Goal: Transaction & Acquisition: Book appointment/travel/reservation

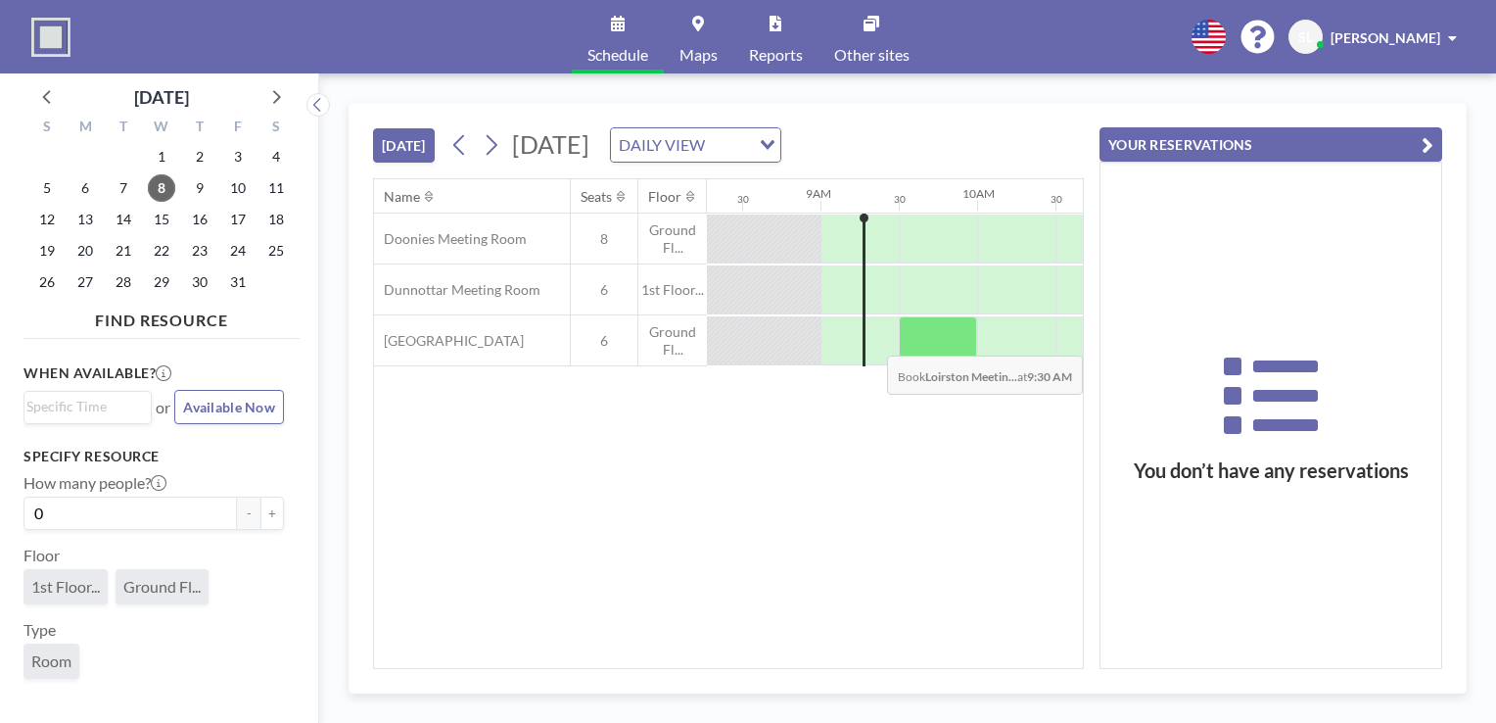
scroll to position [0, 1332]
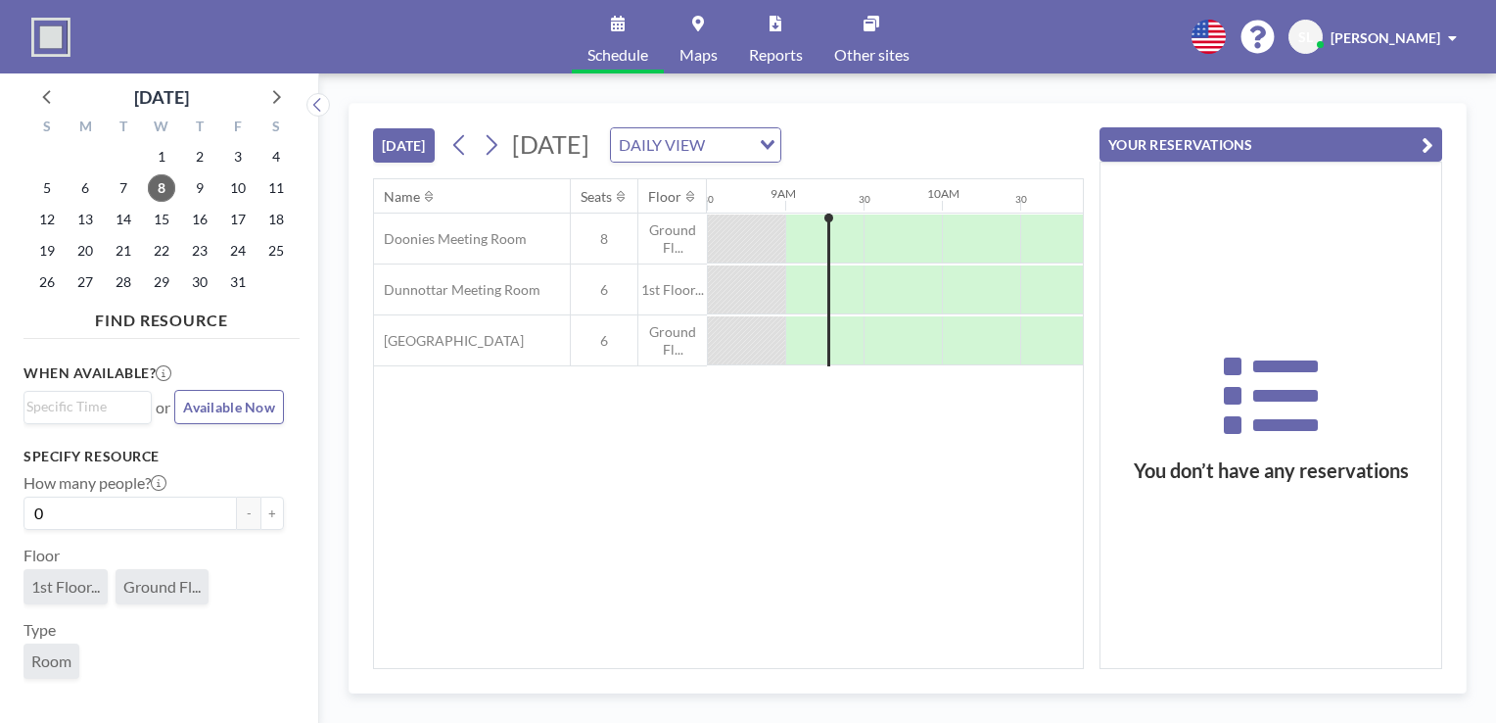
drag, startPoint x: 682, startPoint y: 656, endPoint x: 728, endPoint y: 664, distance: 46.7
click at [728, 664] on div "Name Seats Floor 12AM 30 1AM 30 2AM 30 3AM 30 4AM 30 5AM 30 6AM 30 7AM 30 8AM 3…" at bounding box center [728, 423] width 709 height 489
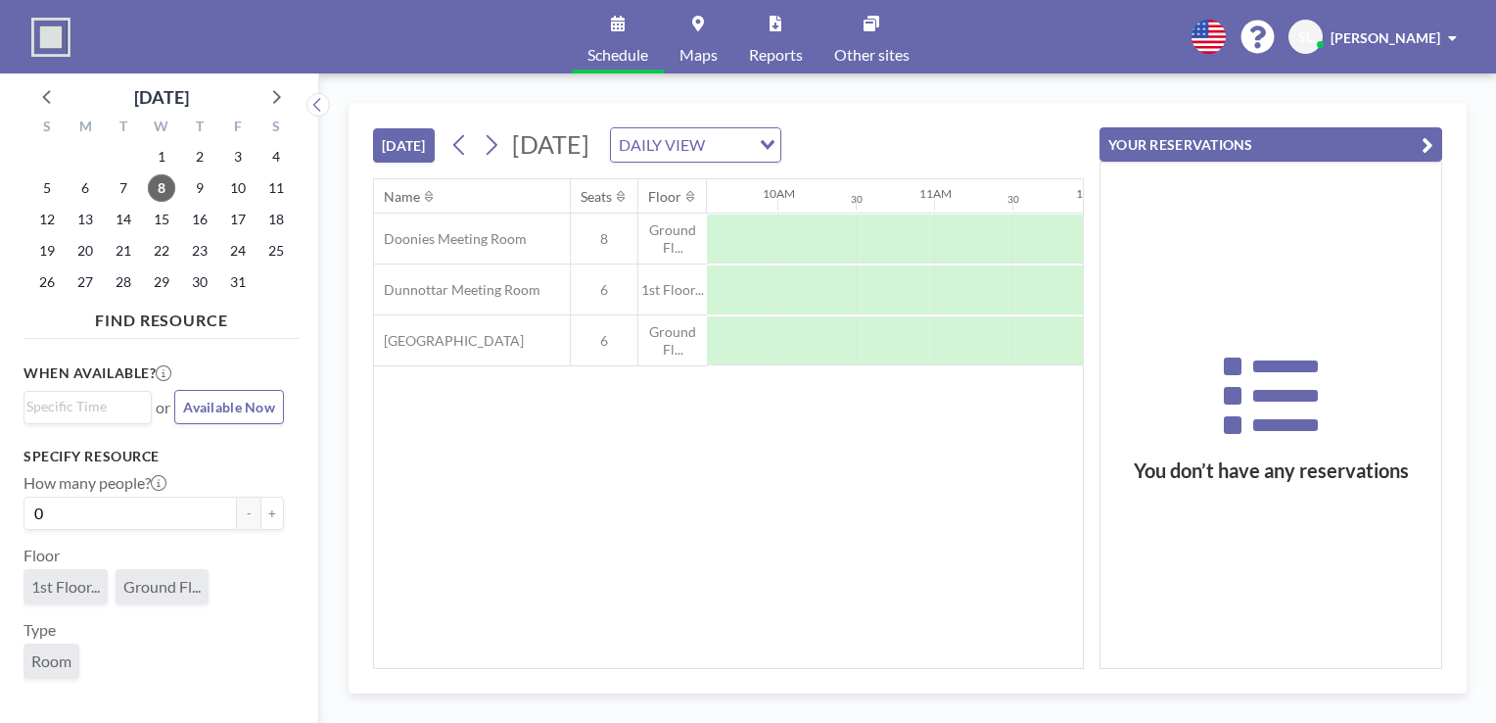
scroll to position [0, 1506]
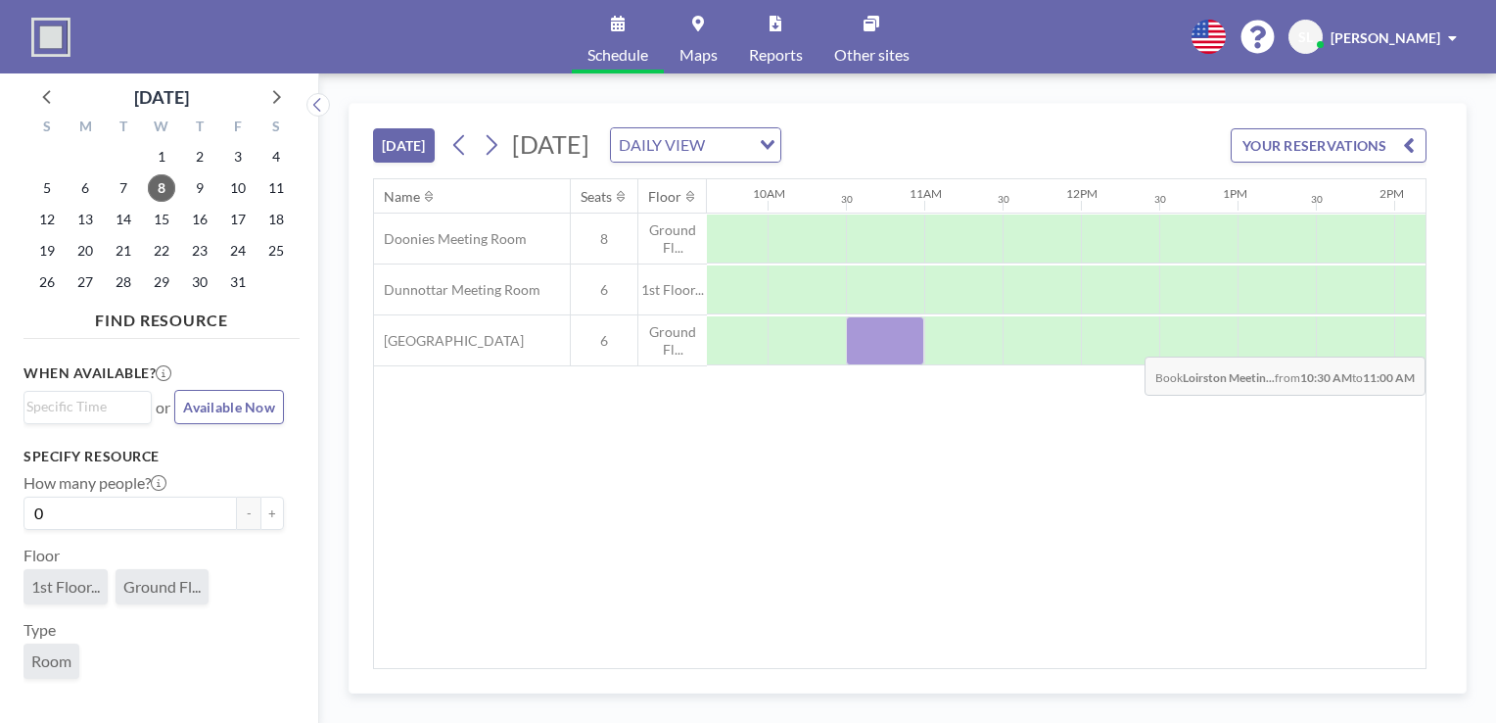
click at [906, 341] on div at bounding box center [885, 340] width 78 height 49
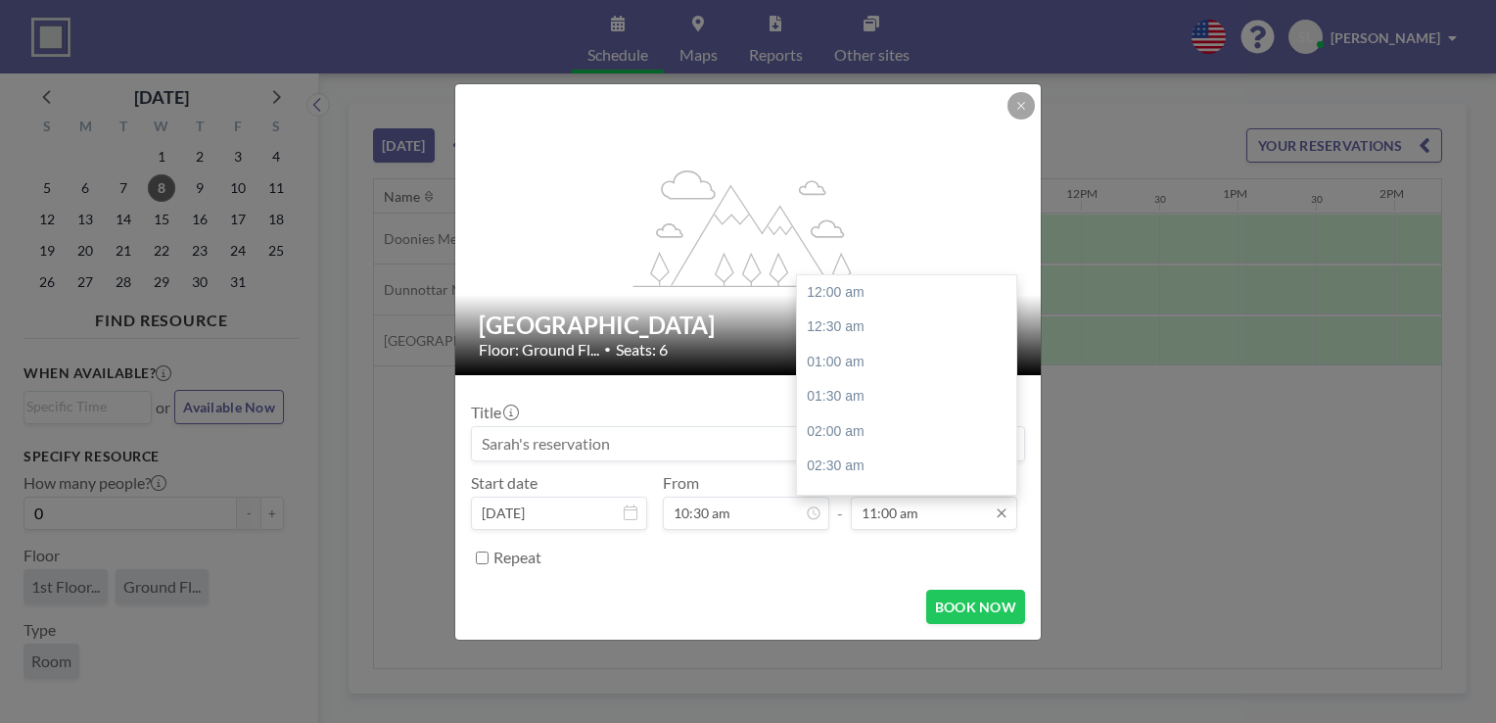
scroll to position [767, 0]
click at [951, 509] on input "11:00 am" at bounding box center [934, 512] width 166 height 33
click at [908, 404] on div "12:30 pm" at bounding box center [911, 396] width 229 height 35
type input "12:30 pm"
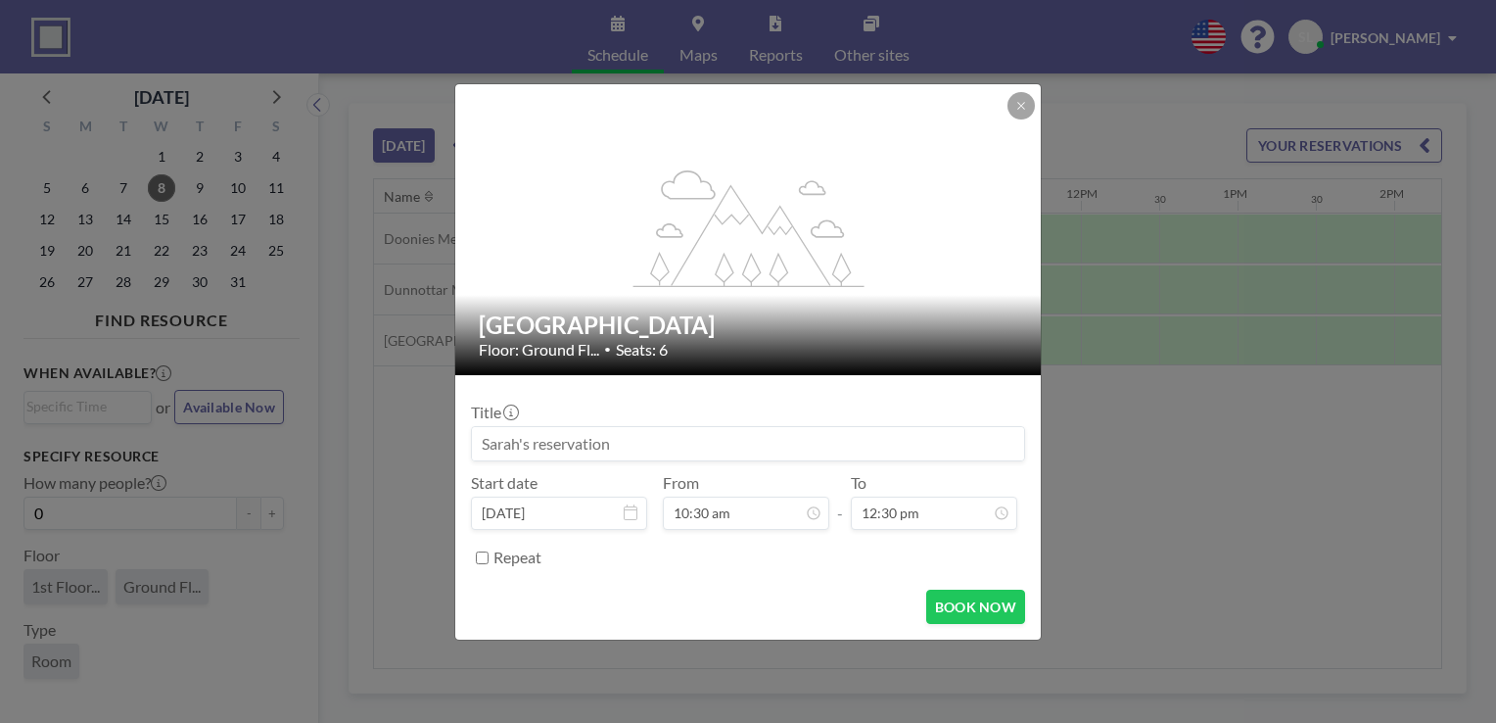
scroll to position [872, 0]
click at [966, 601] on button "BOOK NOW" at bounding box center [975, 607] width 99 height 34
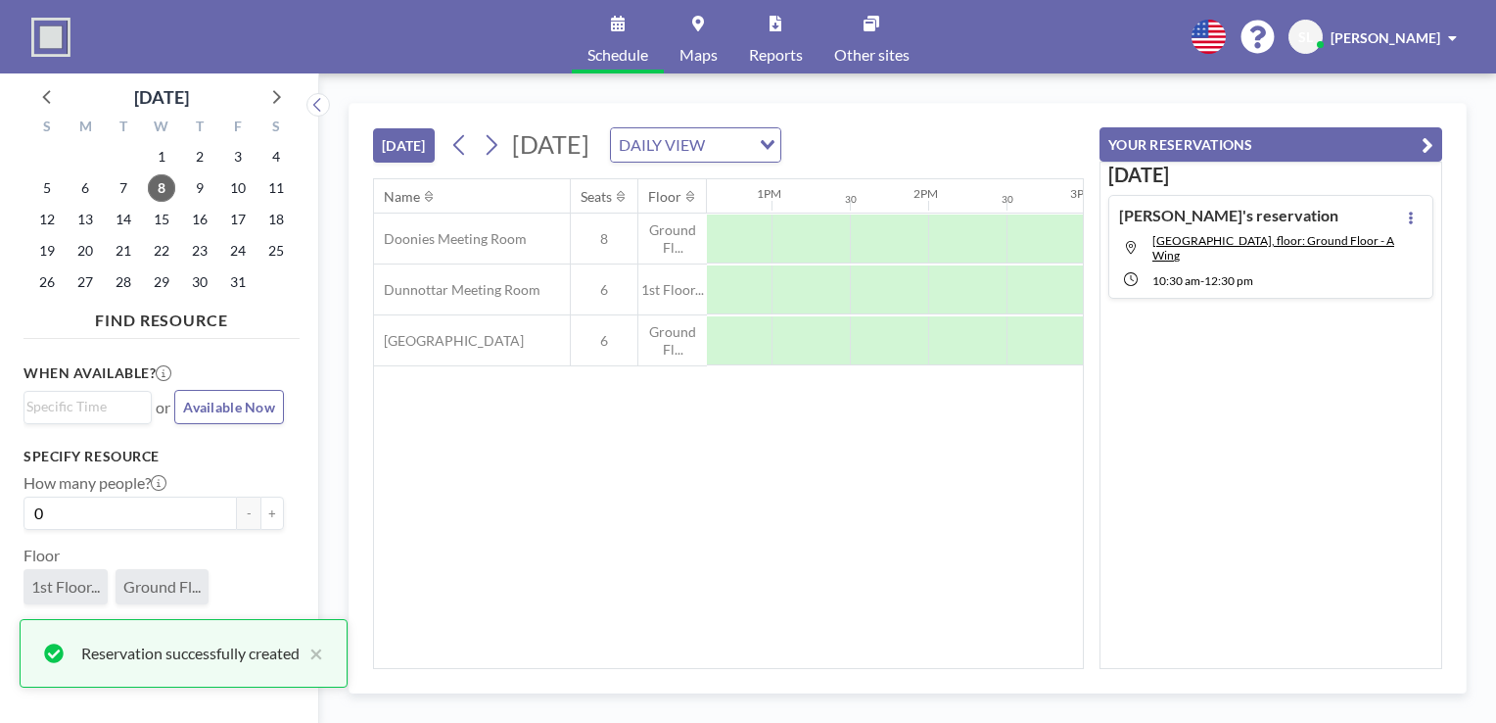
scroll to position [0, 1997]
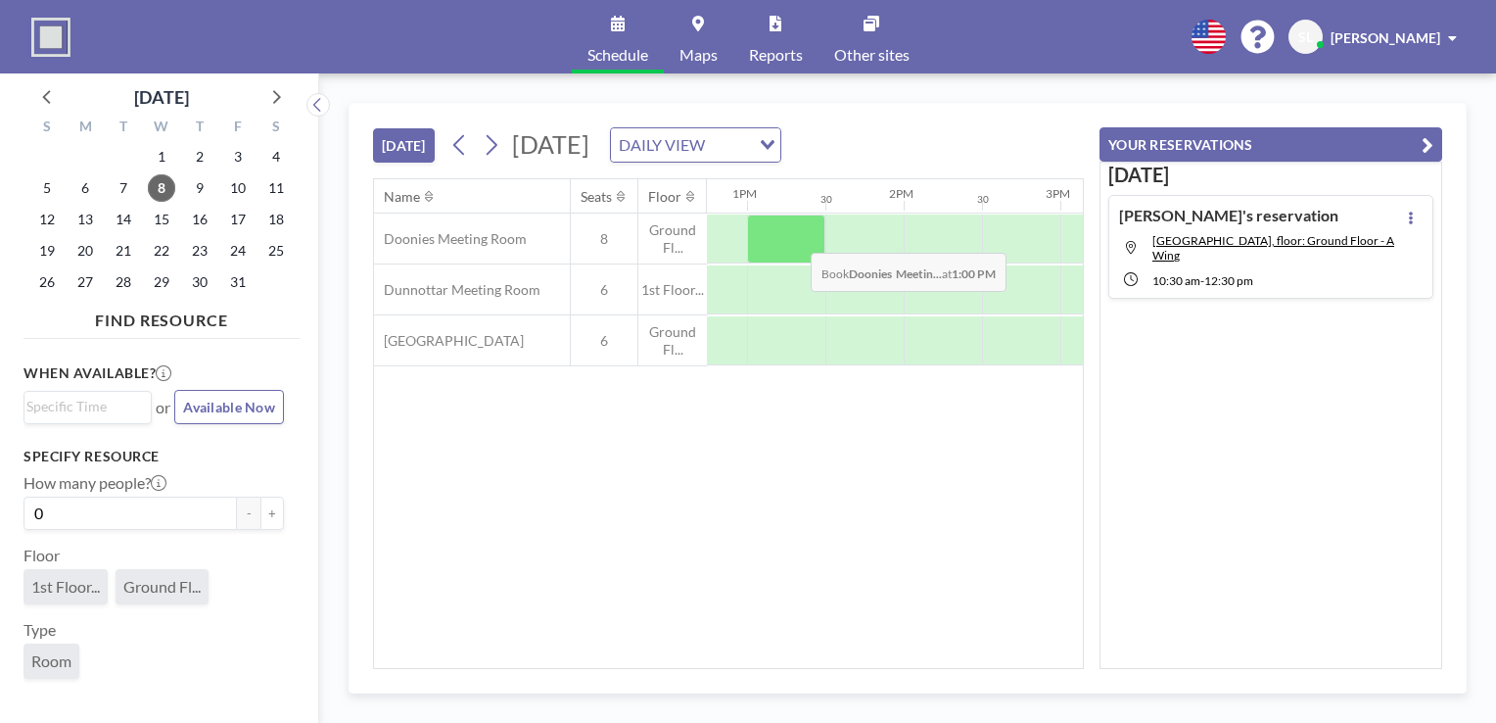
click at [795, 237] on div at bounding box center [786, 238] width 78 height 49
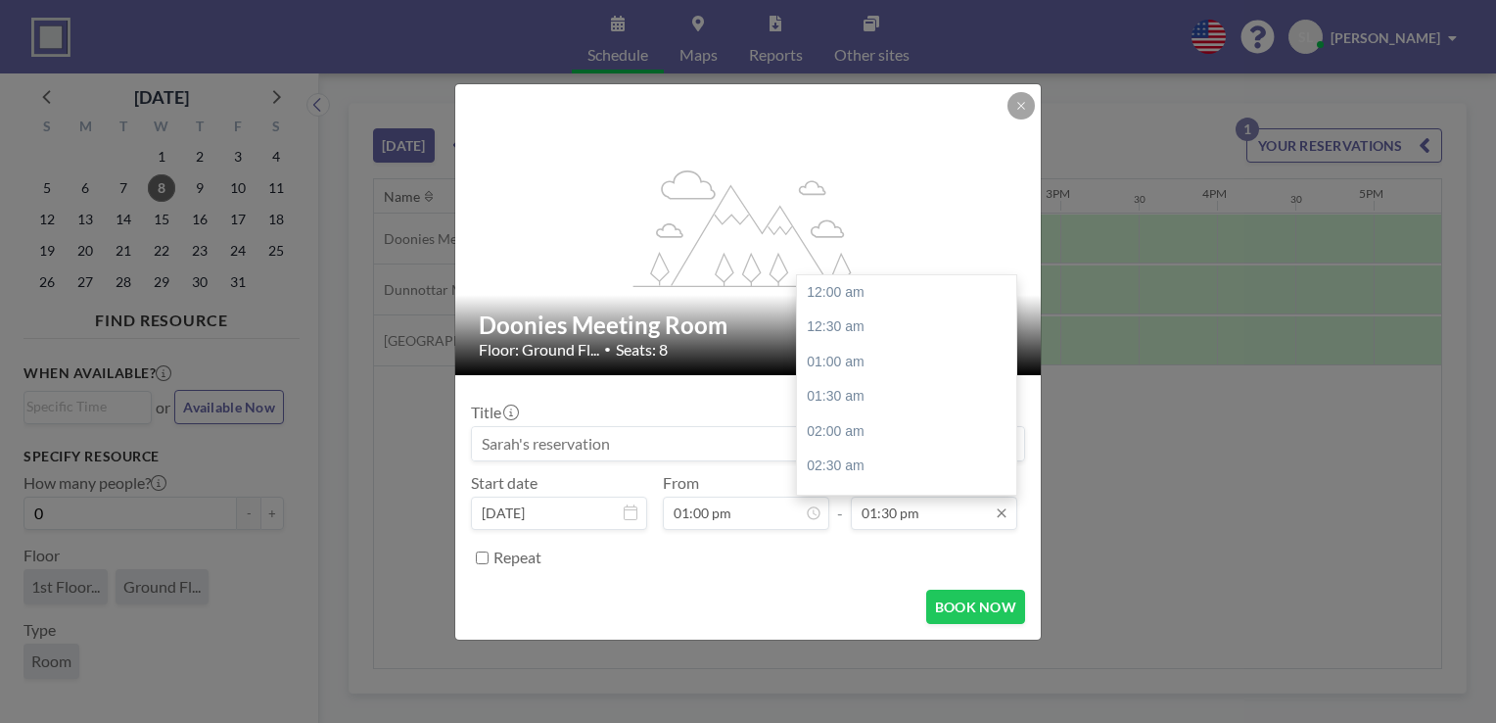
scroll to position [940, 0]
click at [950, 515] on input "01:30 pm" at bounding box center [934, 512] width 166 height 33
click at [863, 339] on div "02:00 pm" at bounding box center [911, 327] width 229 height 35
type input "02:00 pm"
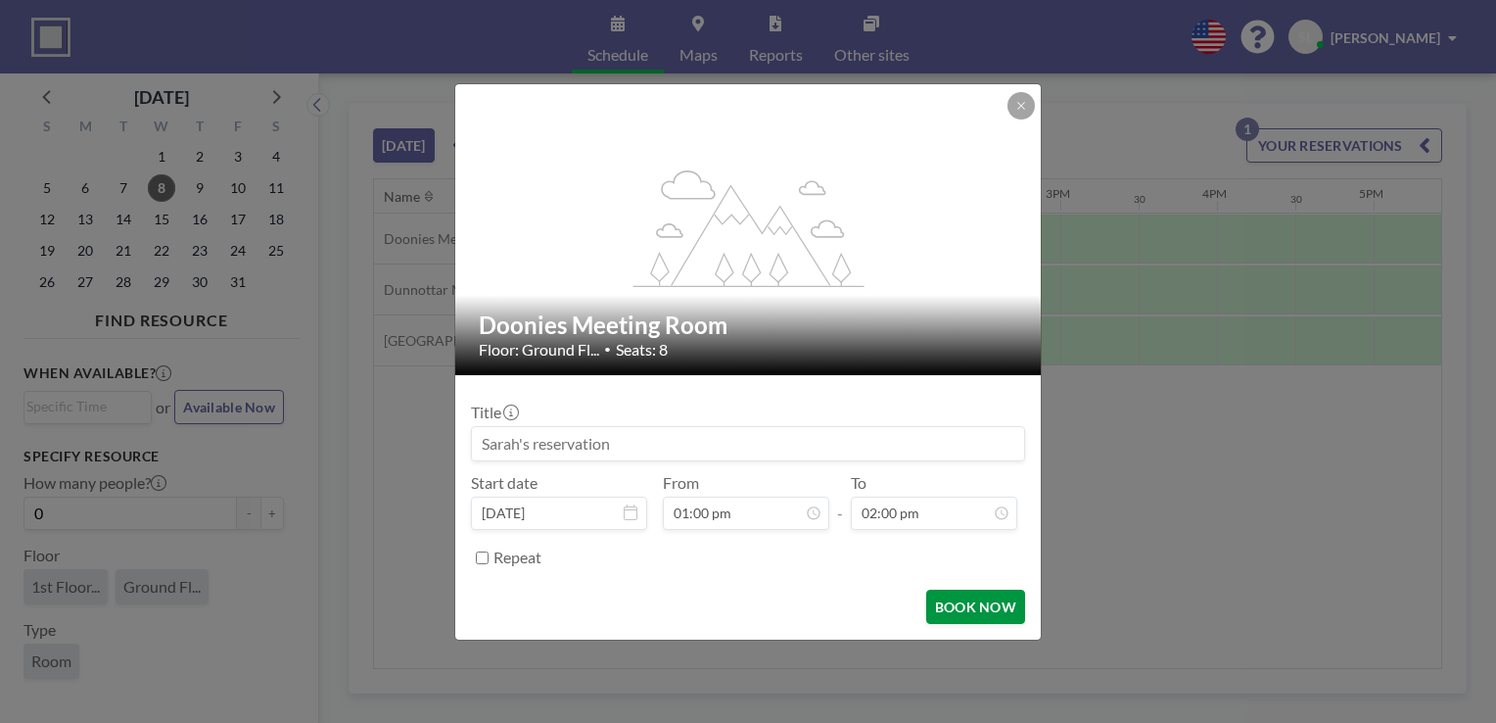
scroll to position [975, 0]
click at [952, 597] on button "BOOK NOW" at bounding box center [975, 607] width 99 height 34
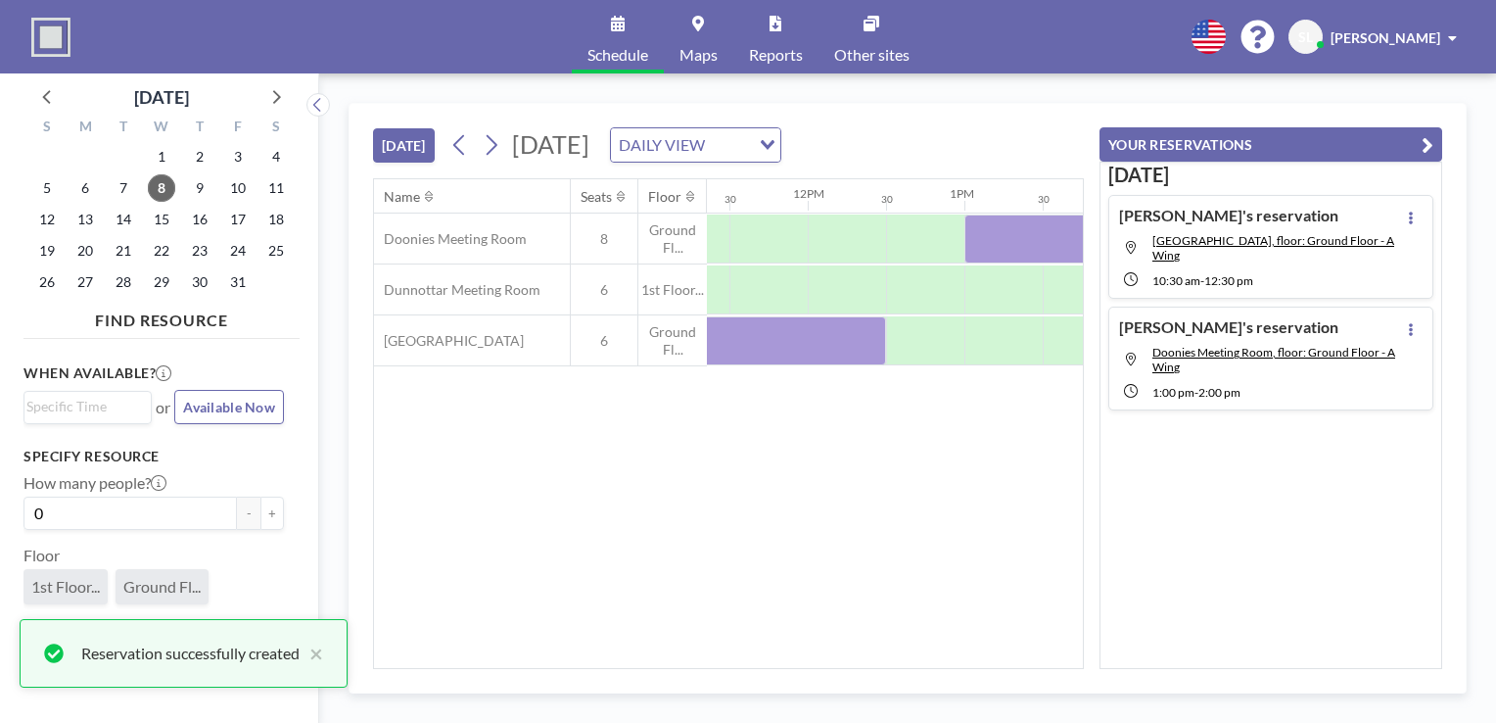
scroll to position [0, 1798]
